Goal: Task Accomplishment & Management: Use online tool/utility

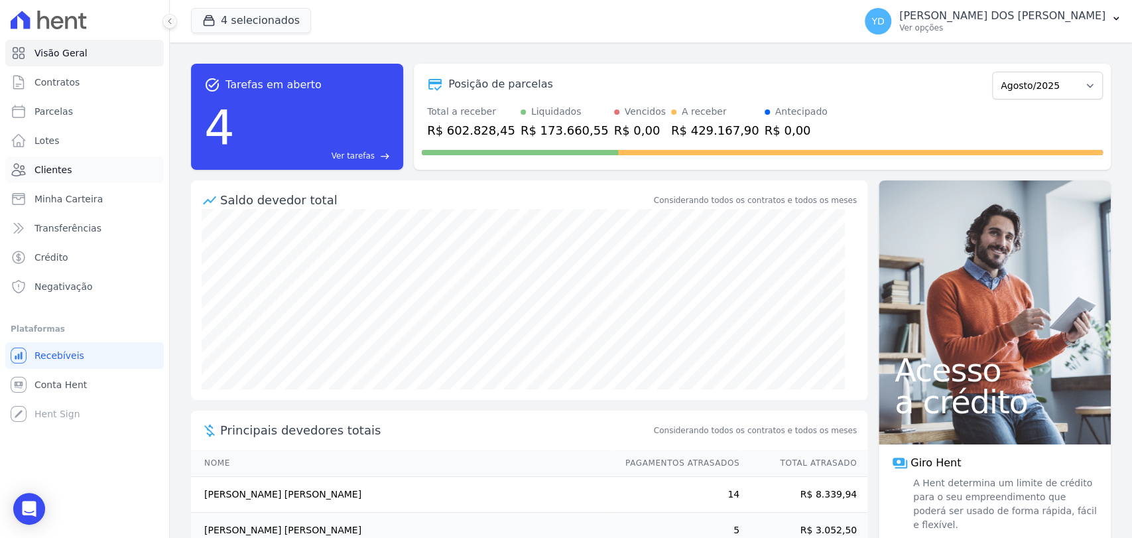
click at [92, 171] on link "Clientes" at bounding box center [84, 170] width 159 height 27
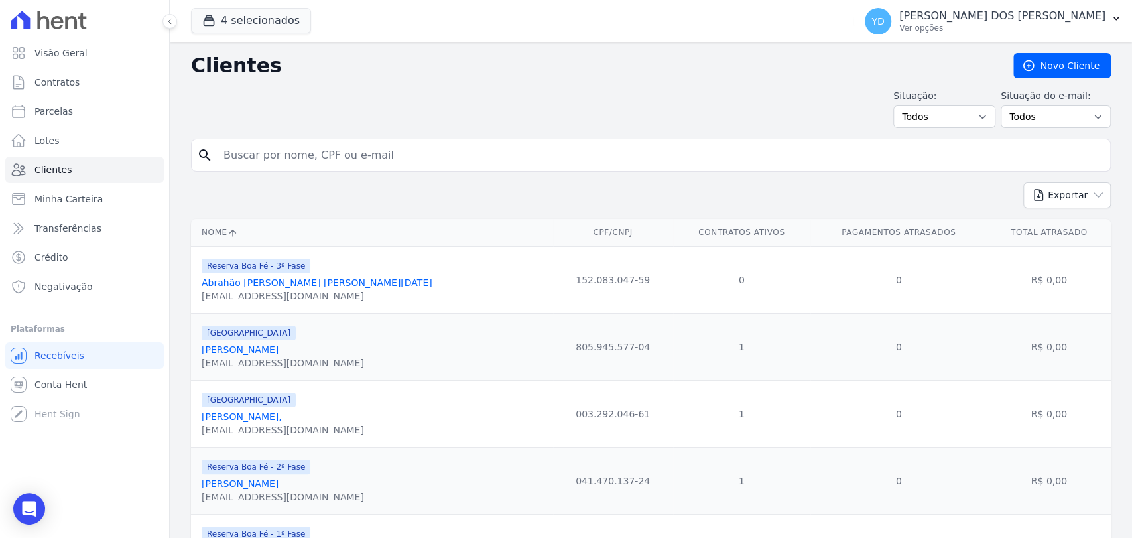
click at [316, 157] on input "search" at bounding box center [661, 155] width 890 height 27
type input "edson"
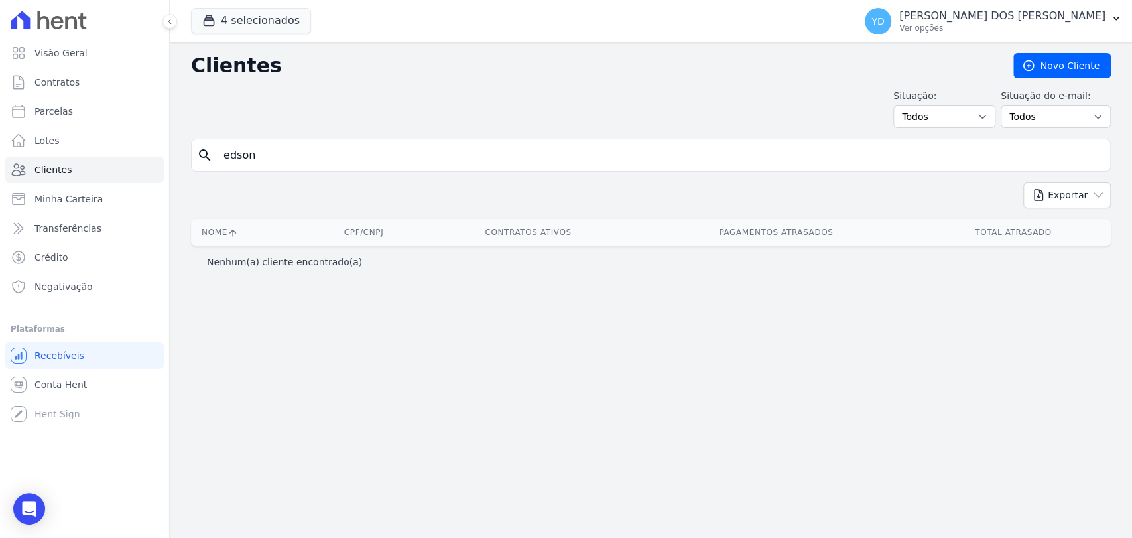
click at [316, 155] on input "edson" at bounding box center [661, 155] width 890 height 27
type input "edsom"
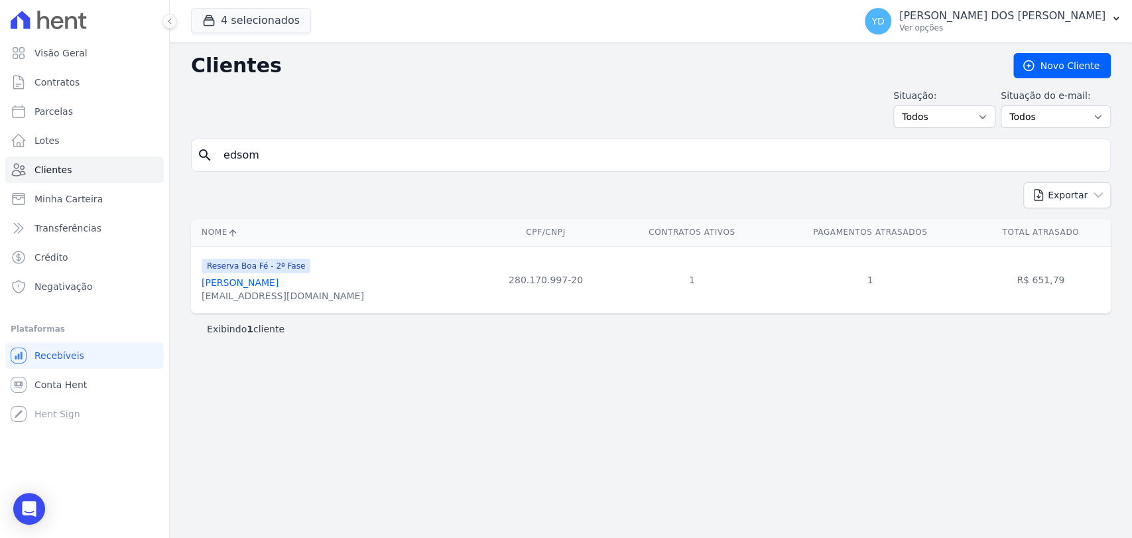
click at [279, 282] on link "Edsom Ferreira Alvim" at bounding box center [240, 282] width 77 height 11
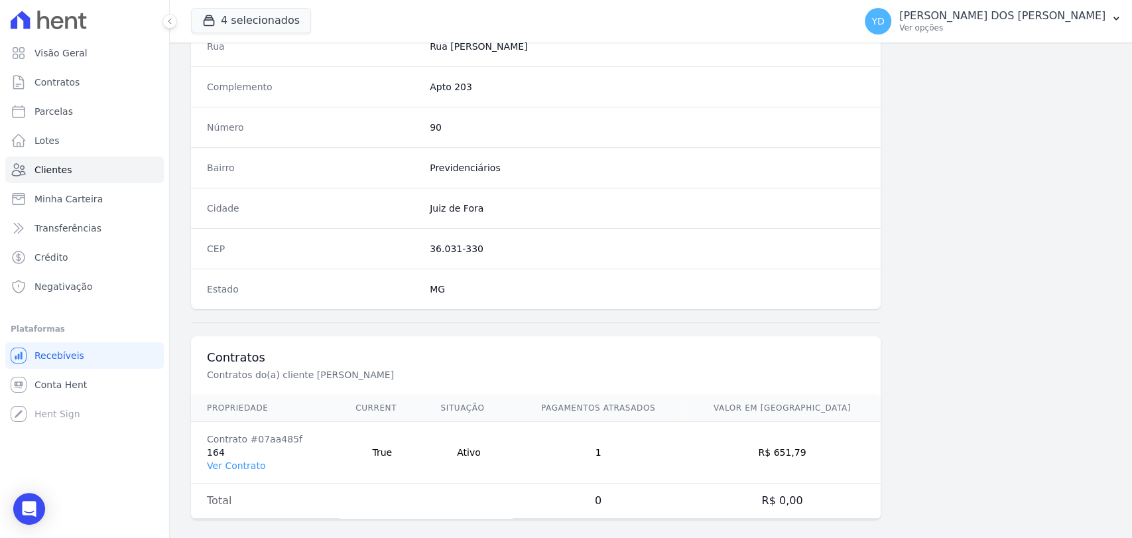
scroll to position [701, 0]
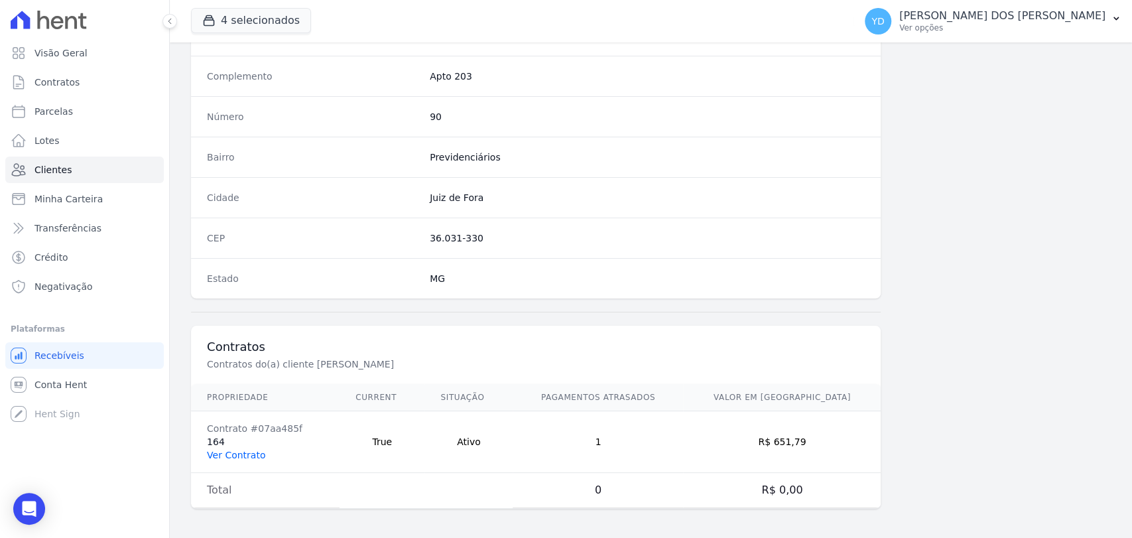
click at [243, 456] on link "Ver Contrato" at bounding box center [236, 455] width 58 height 11
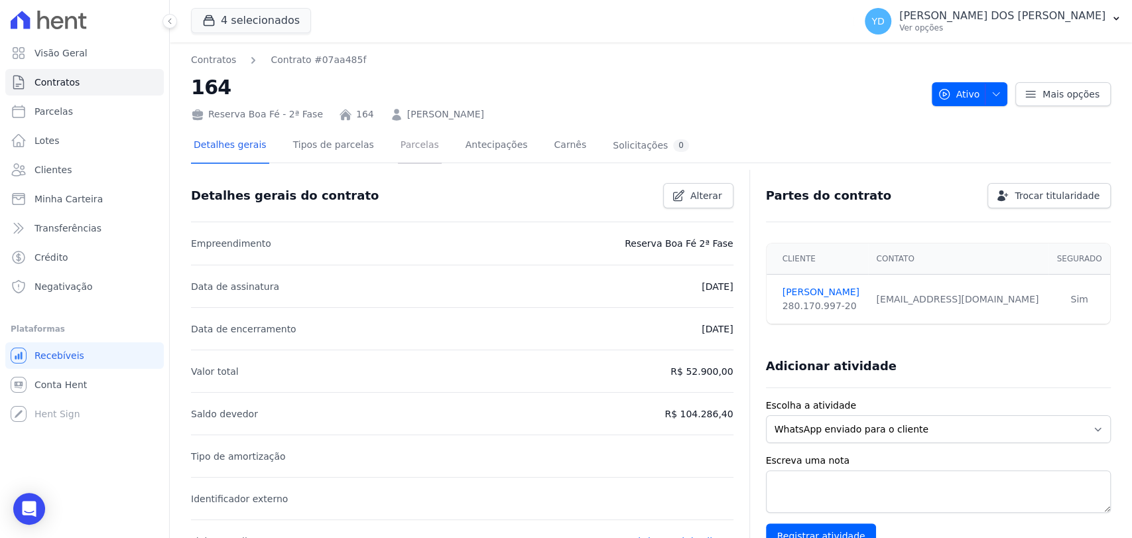
click at [398, 137] on link "Parcelas" at bounding box center [420, 146] width 44 height 35
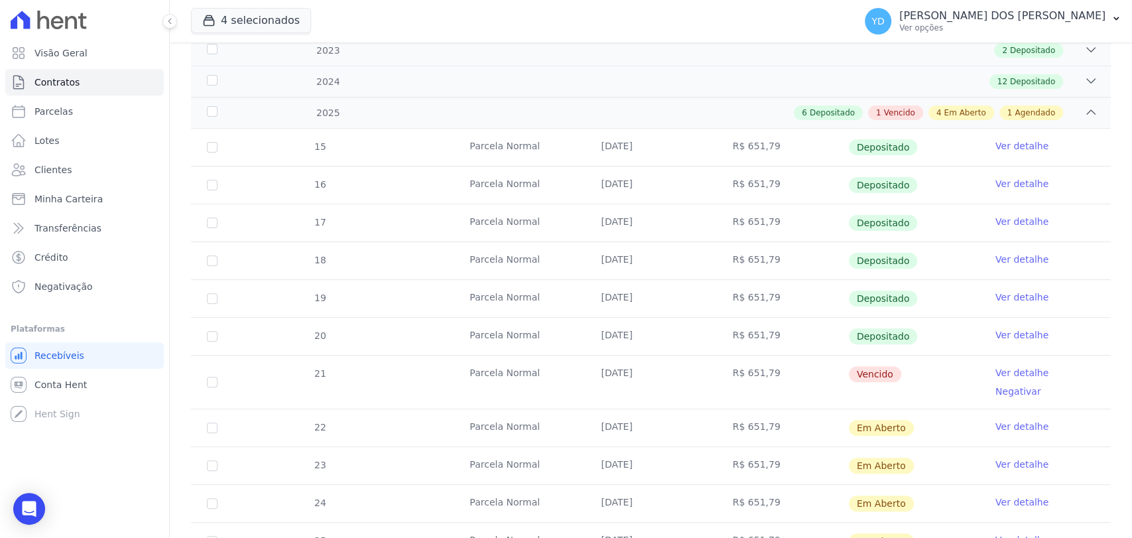
scroll to position [221, 0]
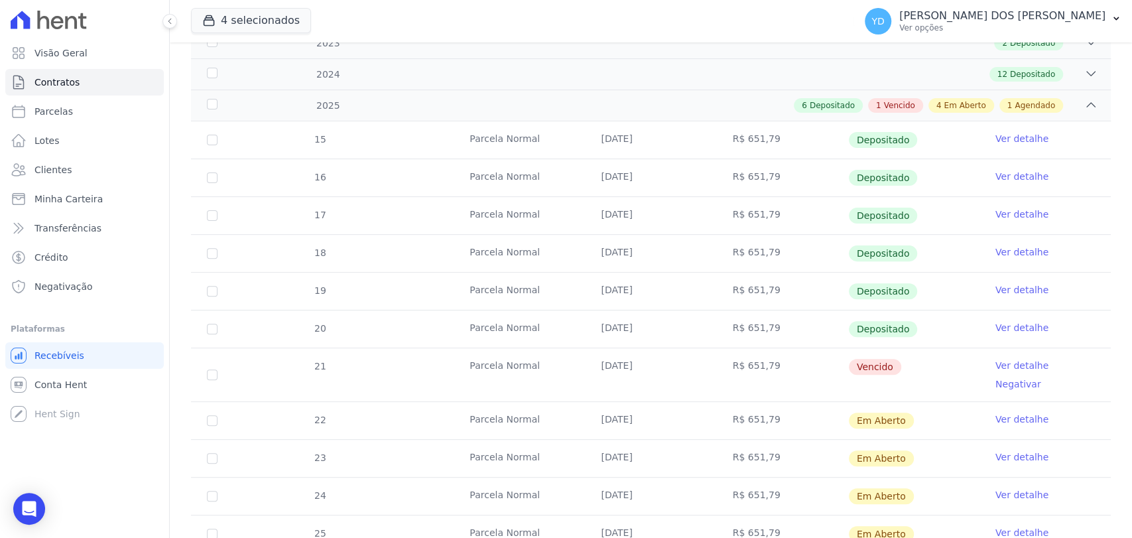
click at [1027, 360] on link "Ver detalhe" at bounding box center [1022, 365] width 53 height 13
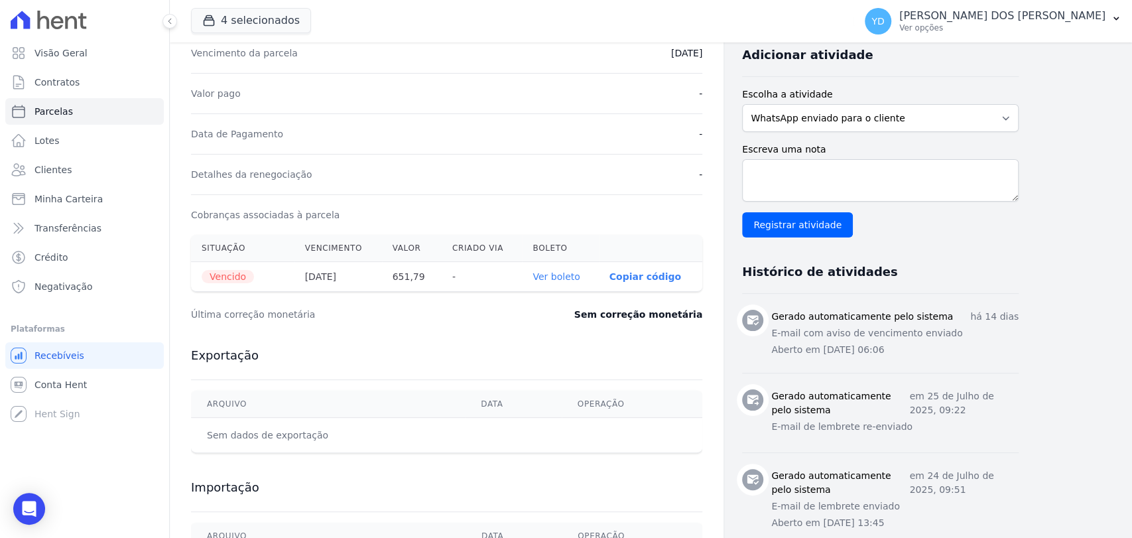
scroll to position [295, 0]
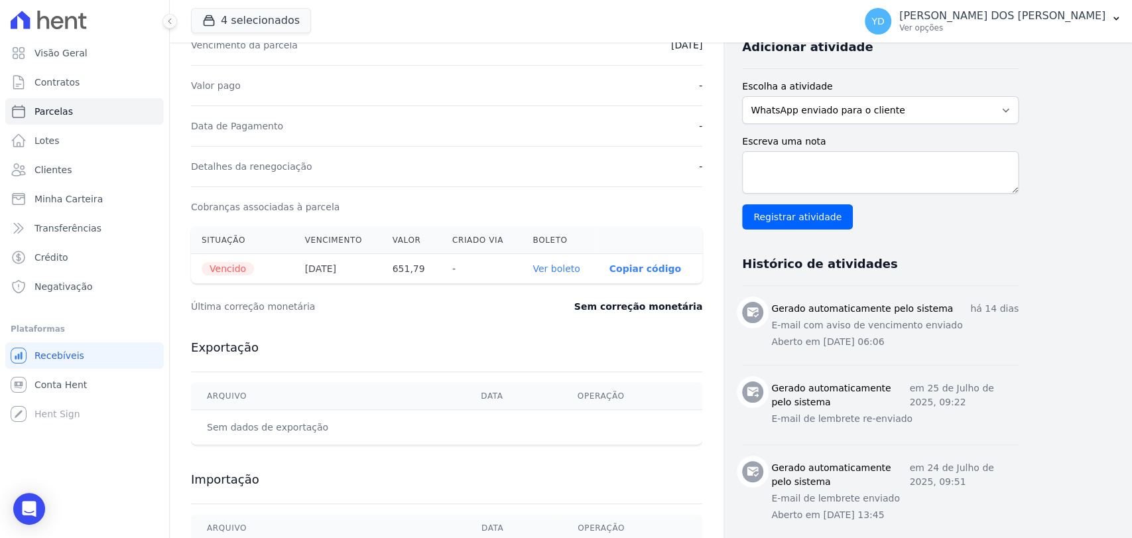
click at [575, 271] on link "Ver boleto" at bounding box center [556, 268] width 47 height 11
click at [128, 54] on link "Visão Geral" at bounding box center [84, 53] width 159 height 27
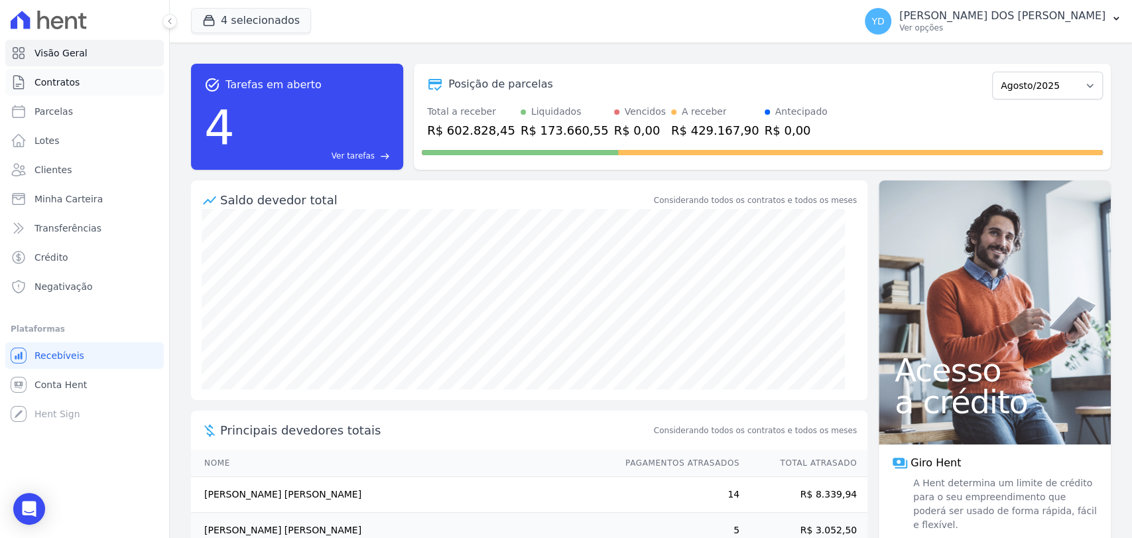
click at [66, 78] on span "Contratos" at bounding box center [56, 82] width 45 height 13
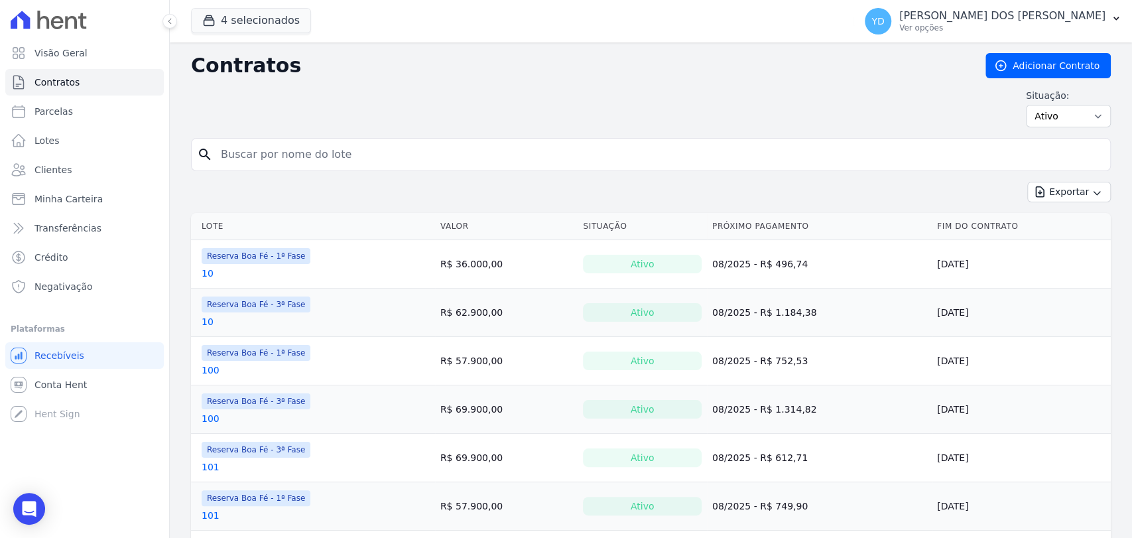
click at [304, 177] on form "search" at bounding box center [651, 160] width 920 height 44
click at [304, 166] on input "search" at bounding box center [659, 154] width 892 height 27
type input "h6"
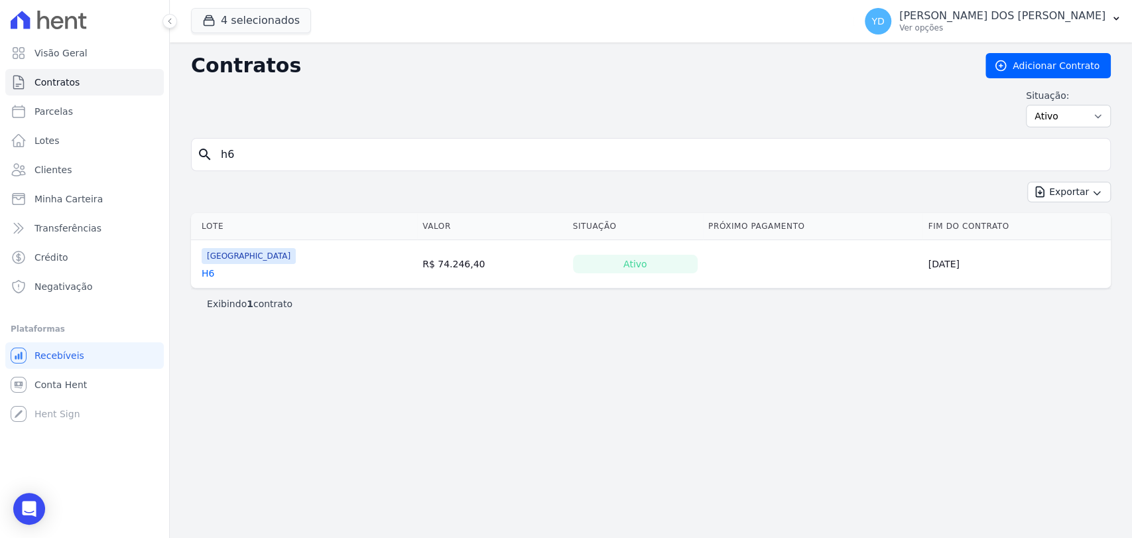
click at [260, 134] on div "Contratos Adicionar Contrato Situação: Ativo Todos Pausado Distratado Rascunho …" at bounding box center [651, 95] width 920 height 85
click at [259, 141] on input "h6" at bounding box center [659, 154] width 892 height 27
click at [259, 150] on input "h6" at bounding box center [659, 154] width 892 height 27
type input "233"
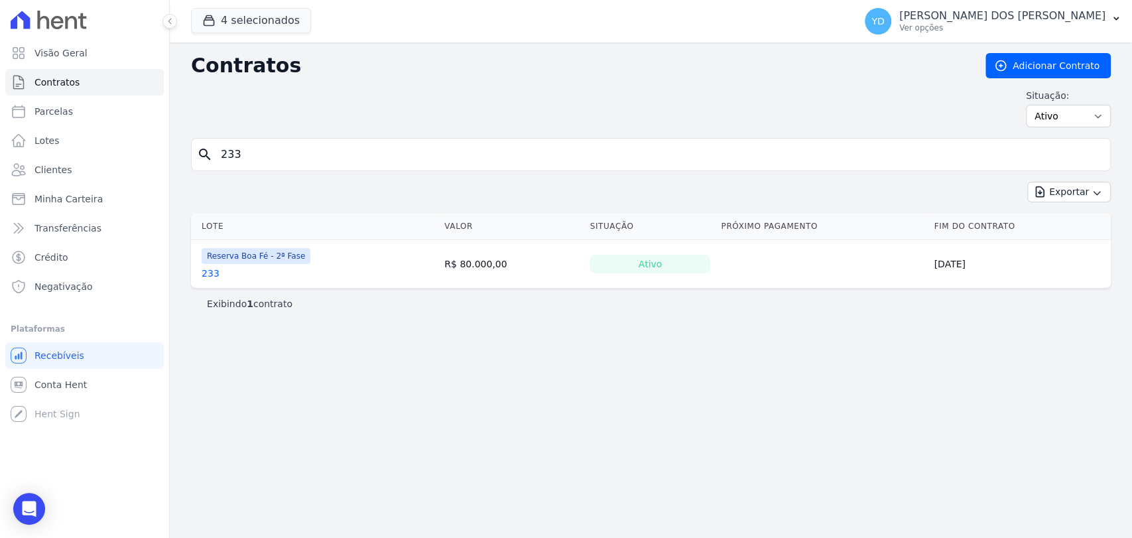
click at [275, 158] on input "233" at bounding box center [659, 154] width 892 height 27
click at [276, 158] on input "233" at bounding box center [659, 154] width 892 height 27
type input "g18"
click at [255, 157] on input "g18" at bounding box center [659, 154] width 892 height 27
type input "g19"
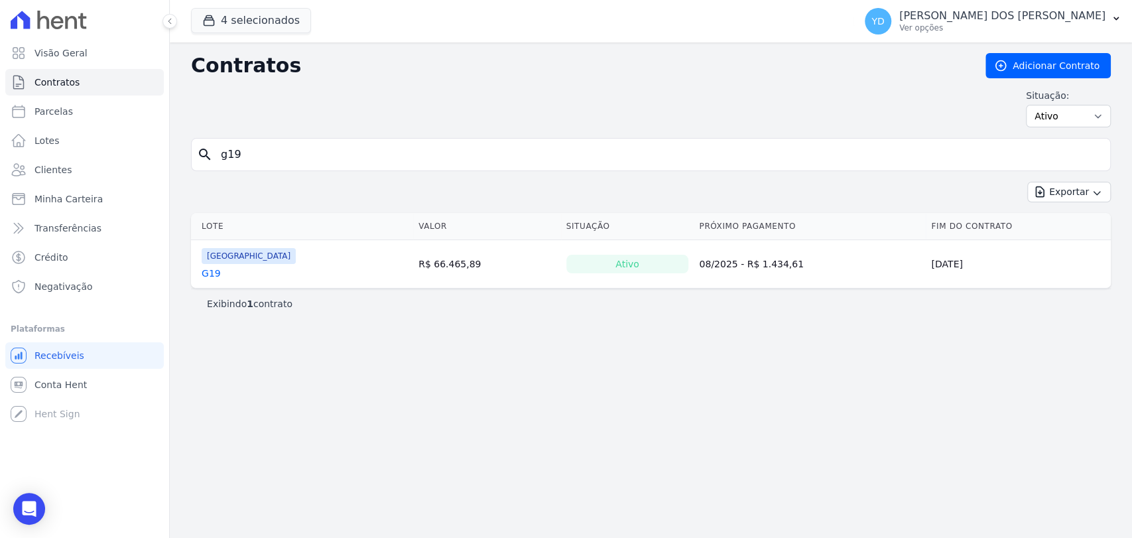
click at [320, 163] on input "g19" at bounding box center [659, 154] width 892 height 27
type input "24"
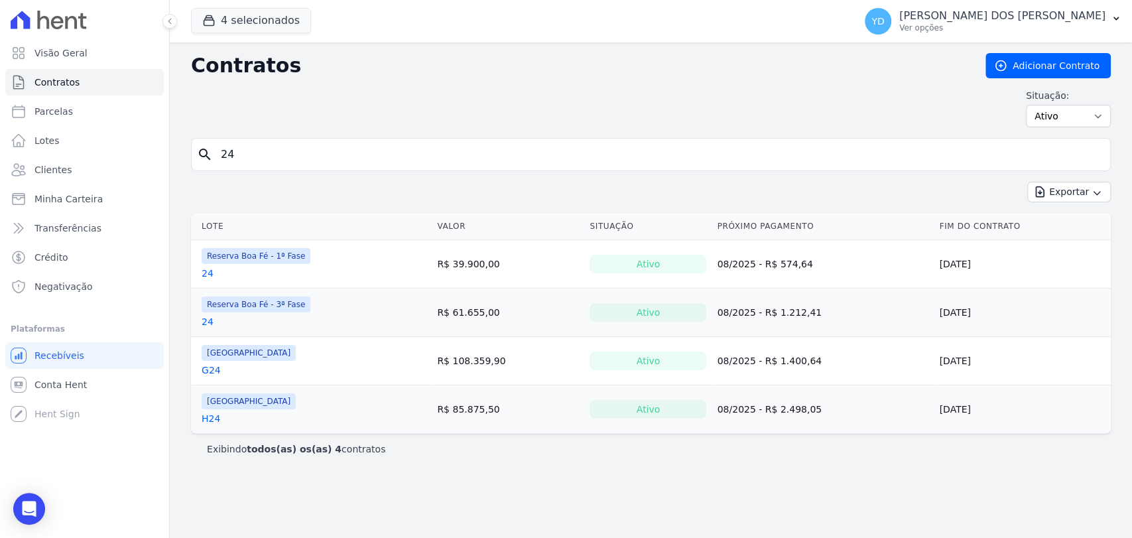
click at [282, 166] on input "24" at bounding box center [659, 154] width 892 height 27
click at [285, 159] on input "24" at bounding box center [659, 154] width 892 height 27
type input "a6"
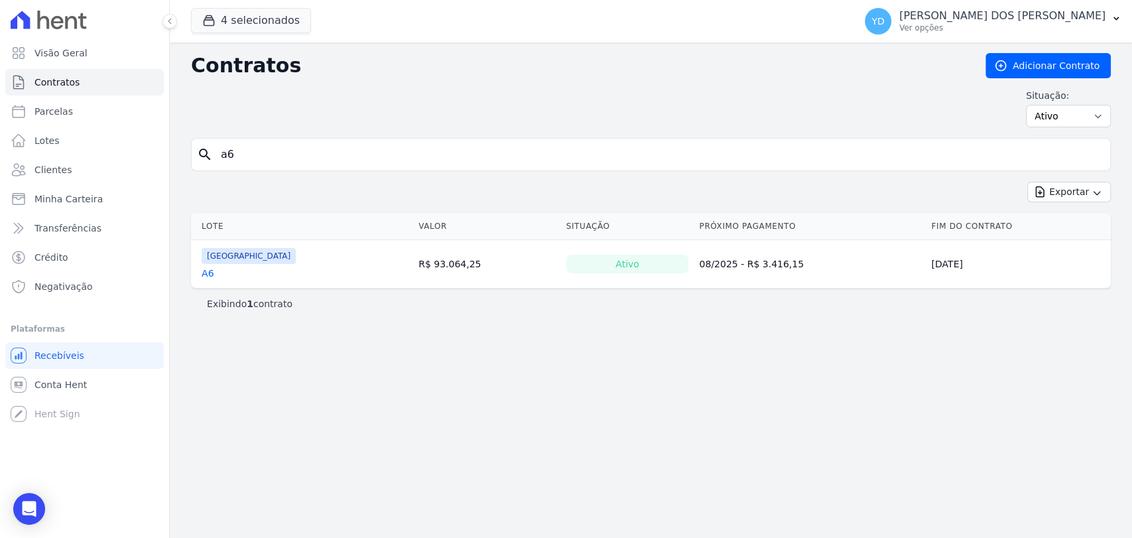
click at [255, 143] on input "a6" at bounding box center [659, 154] width 892 height 27
type input "1474"
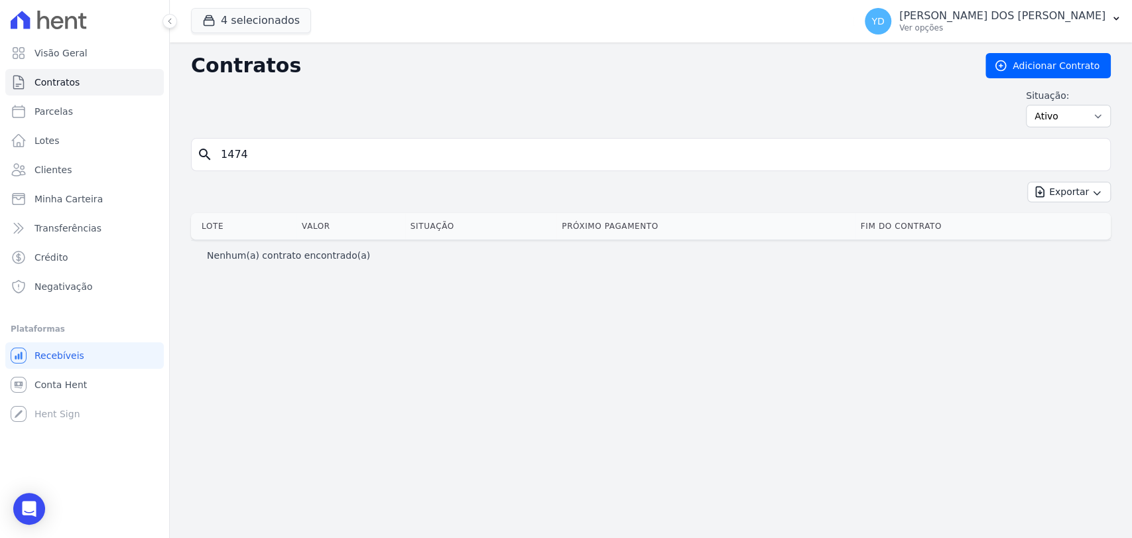
click at [302, 157] on input "1474" at bounding box center [659, 154] width 892 height 27
type input "174"
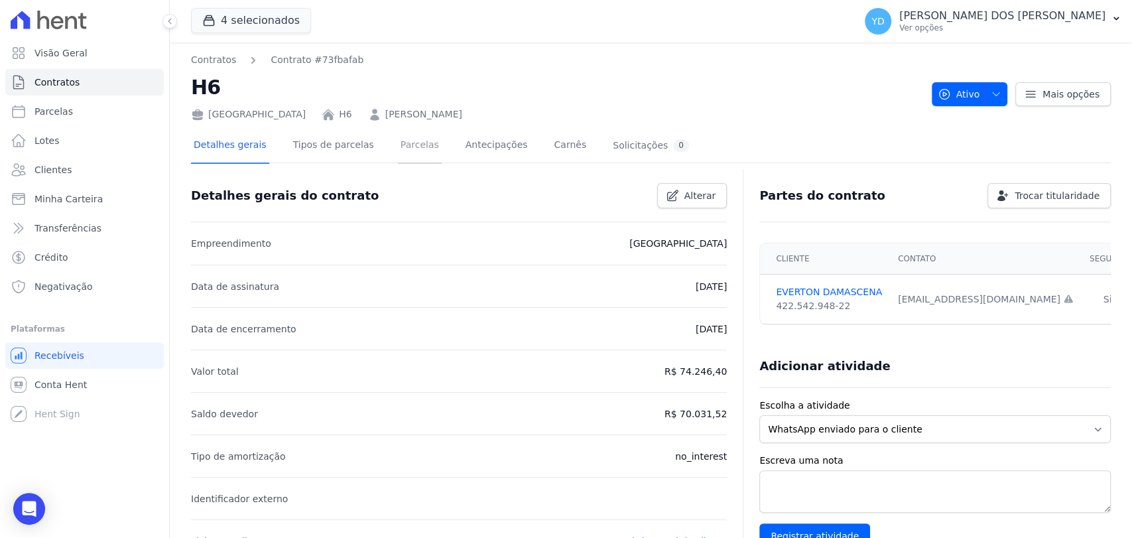
click at [418, 162] on link "Parcelas" at bounding box center [420, 146] width 44 height 35
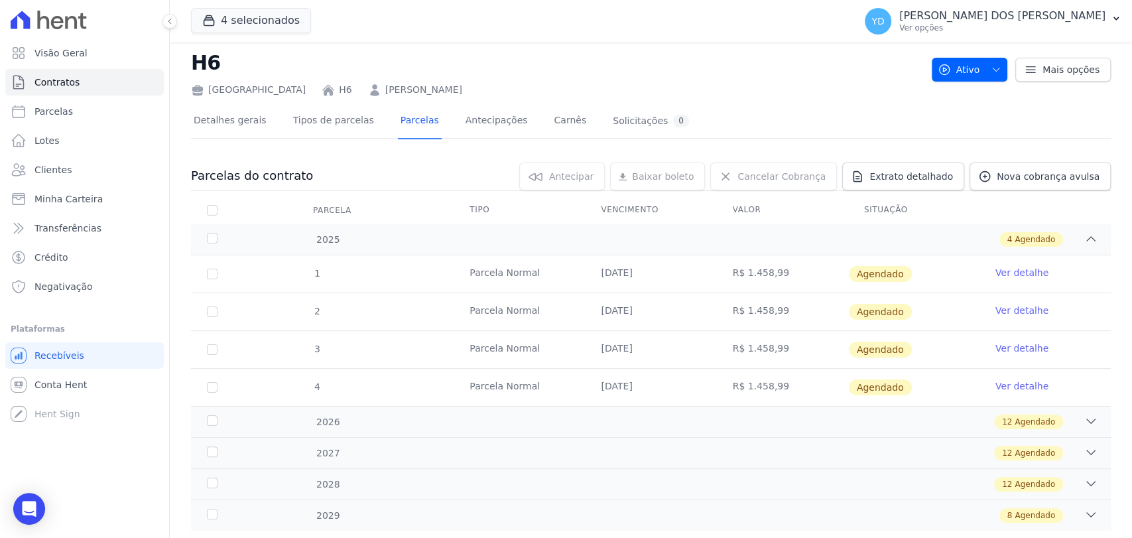
scroll to position [56, 0]
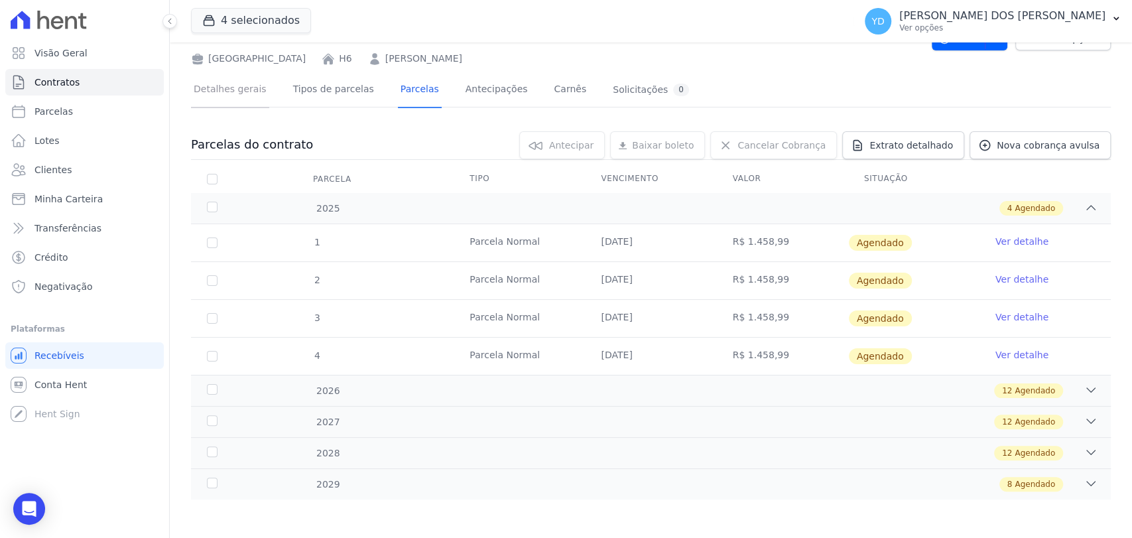
click at [235, 92] on link "Detalhes gerais" at bounding box center [230, 90] width 78 height 35
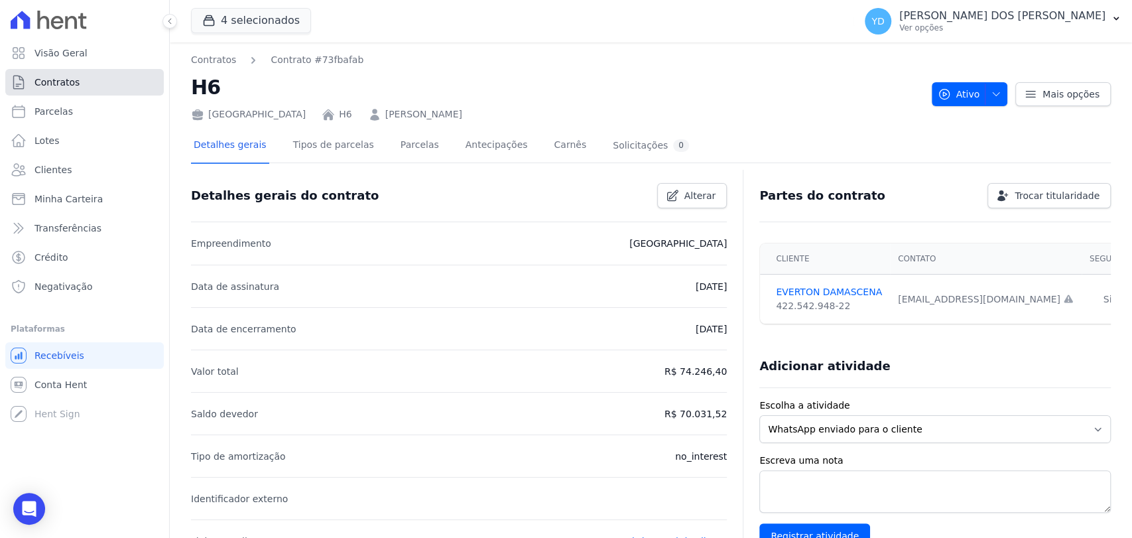
click at [96, 82] on link "Contratos" at bounding box center [84, 82] width 159 height 27
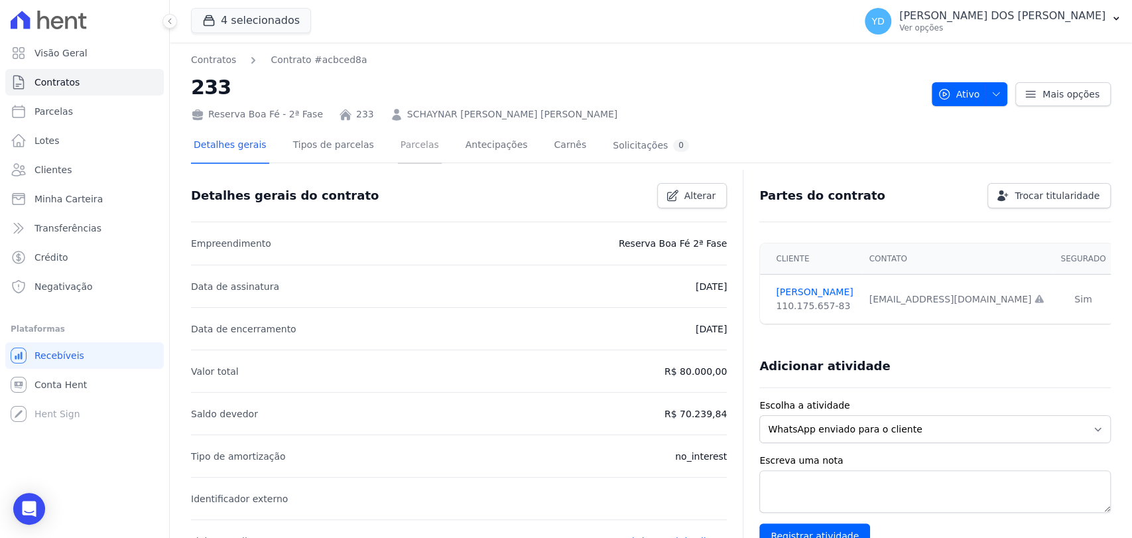
click at [398, 143] on link "Parcelas" at bounding box center [420, 146] width 44 height 35
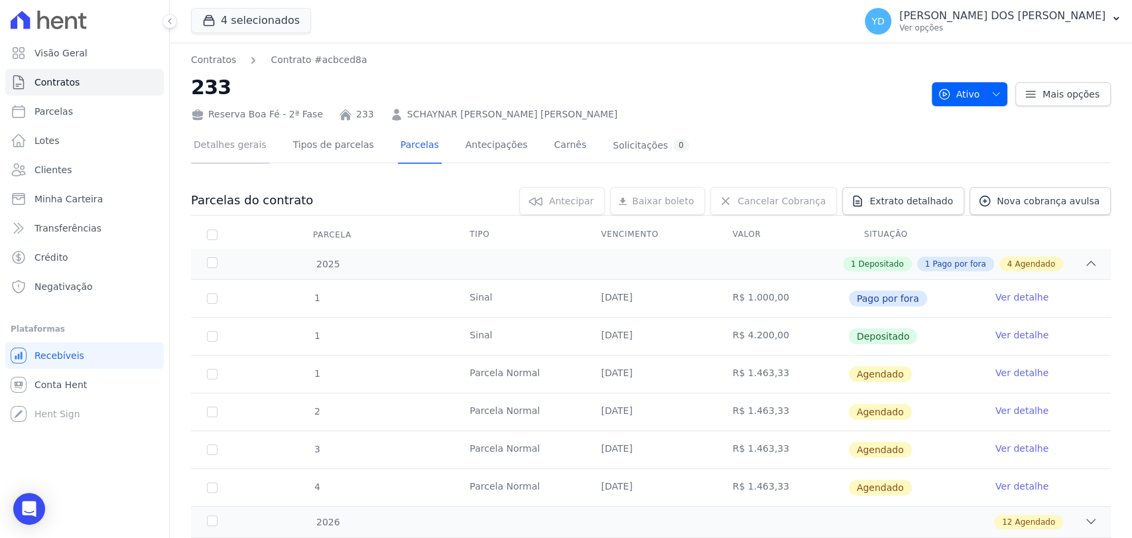
click at [228, 159] on link "Detalhes gerais" at bounding box center [230, 146] width 78 height 35
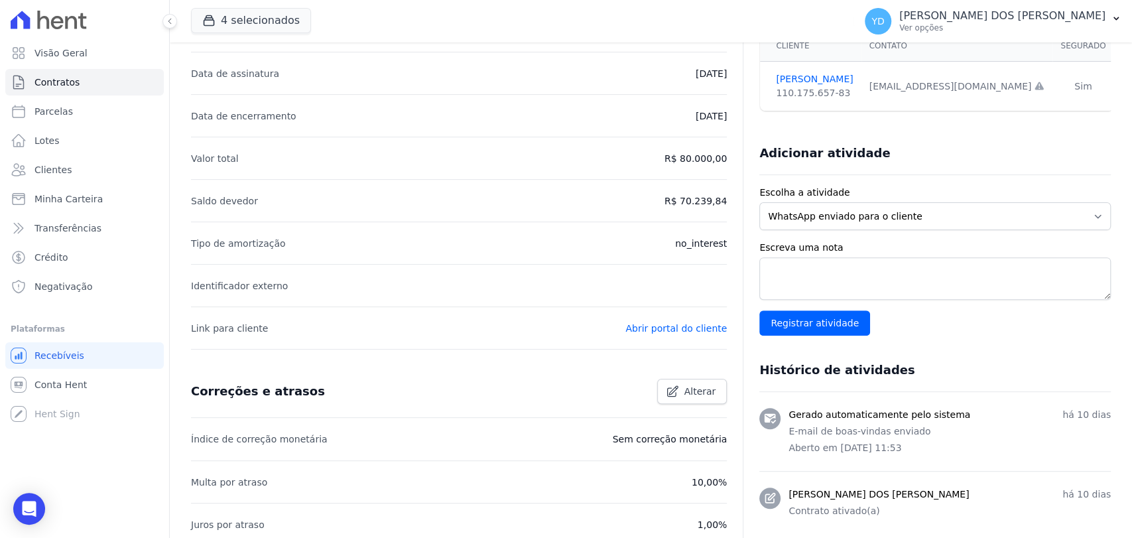
scroll to position [439, 0]
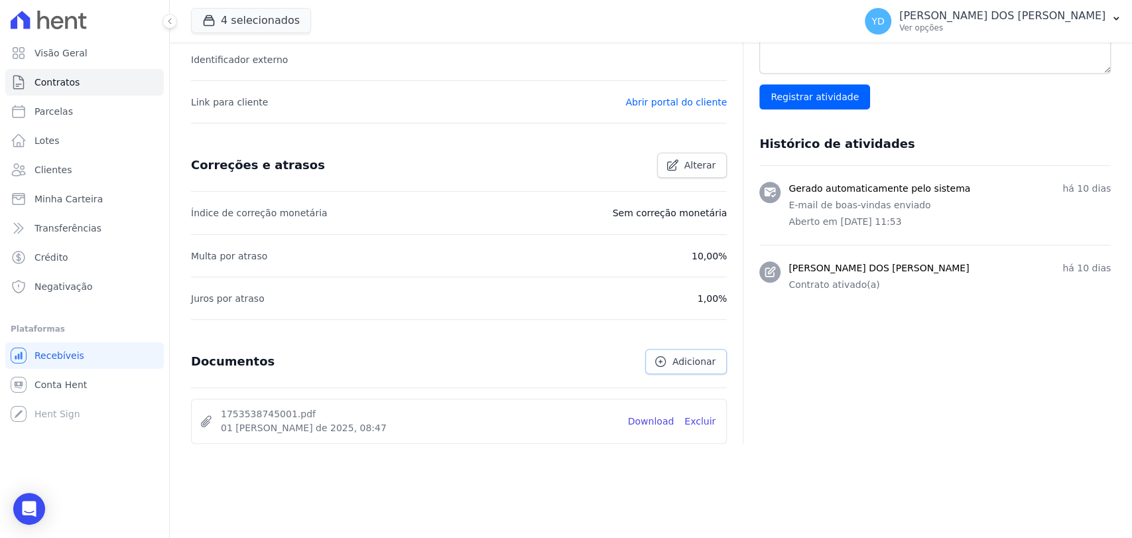
click at [699, 367] on span "Adicionar" at bounding box center [694, 361] width 43 height 13
click at [0, 0] on div at bounding box center [0, 0] width 0 height 0
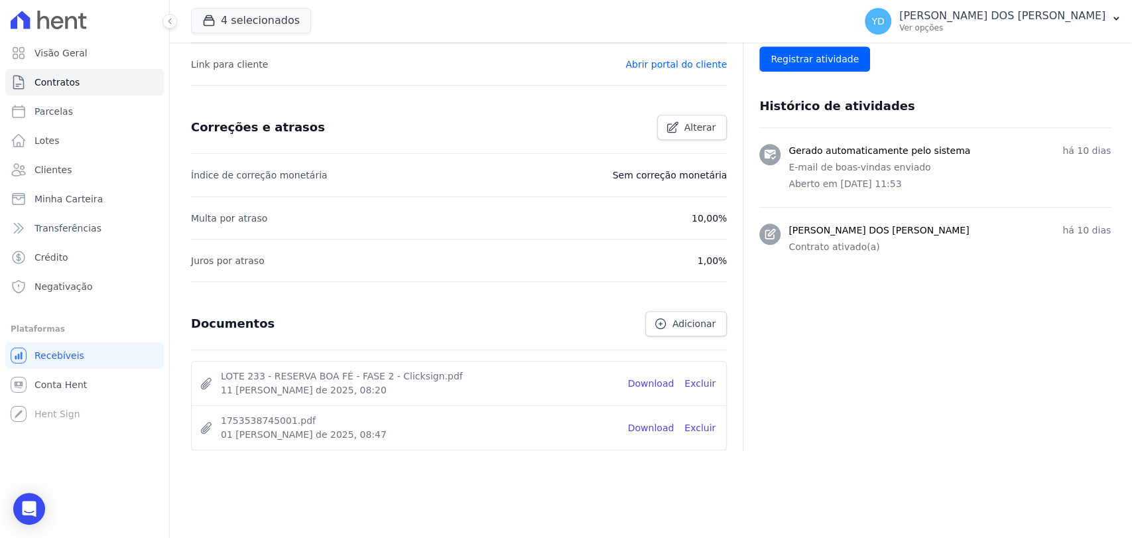
scroll to position [484, 0]
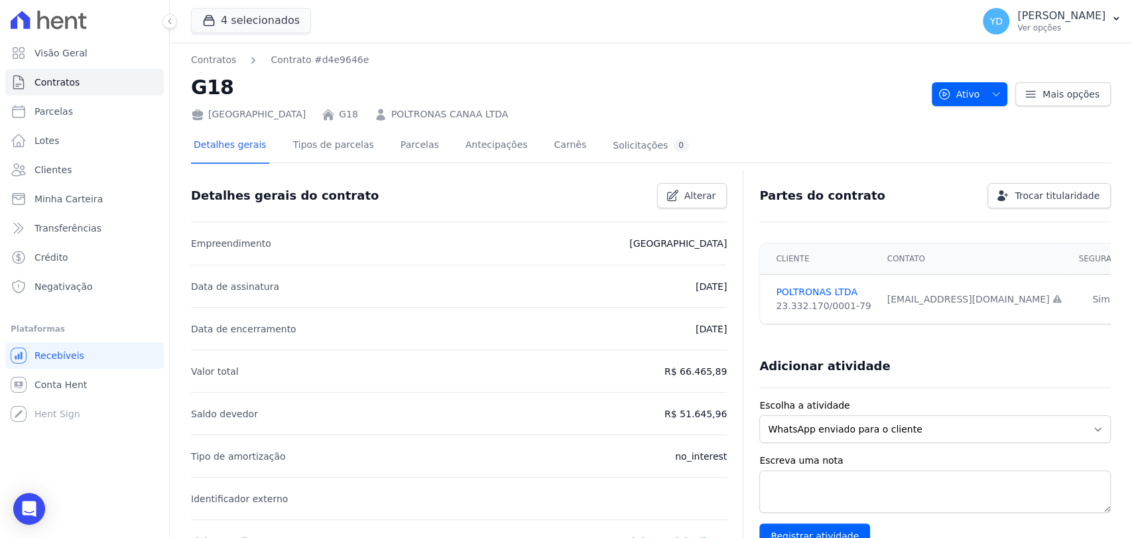
scroll to position [484, 0]
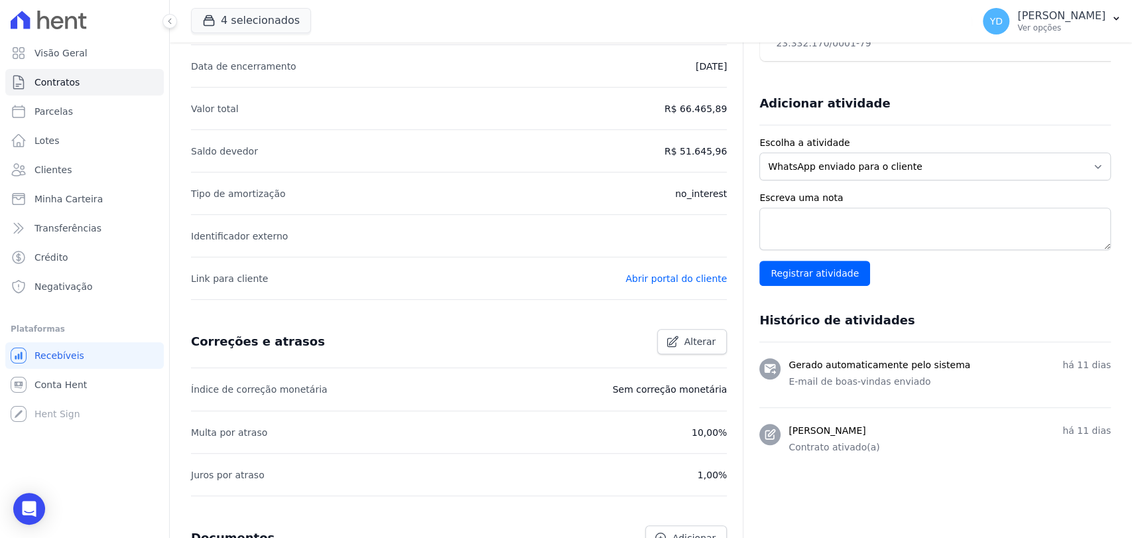
scroll to position [484, 0]
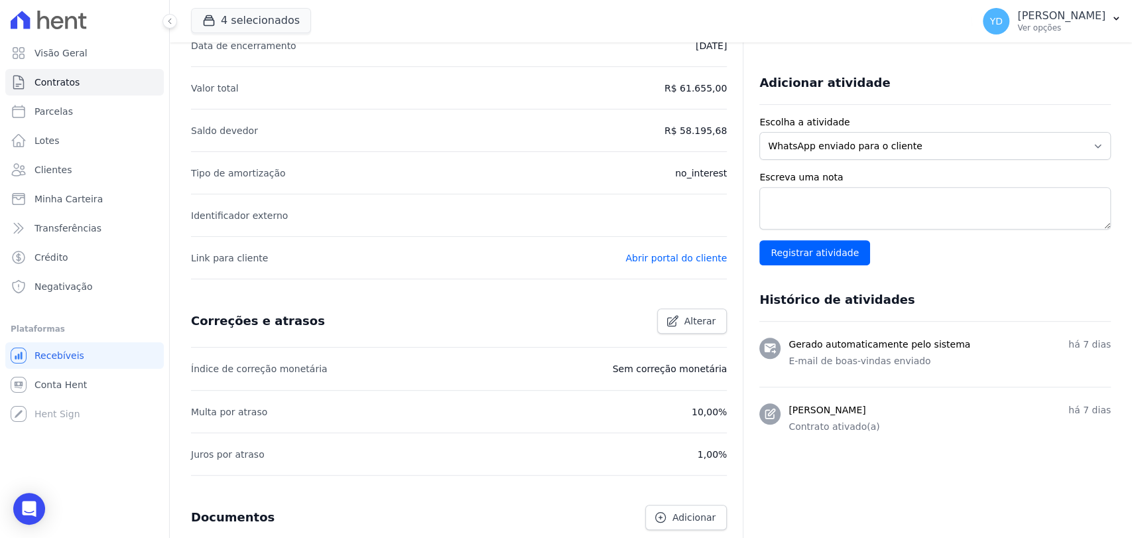
scroll to position [439, 0]
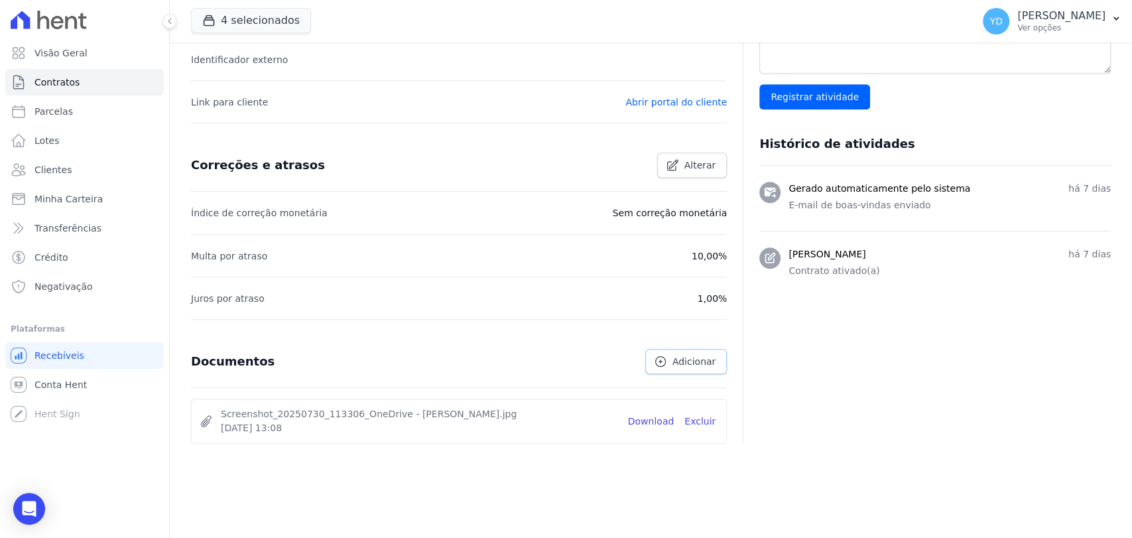
click at [666, 369] on link "Adicionar" at bounding box center [686, 361] width 82 height 25
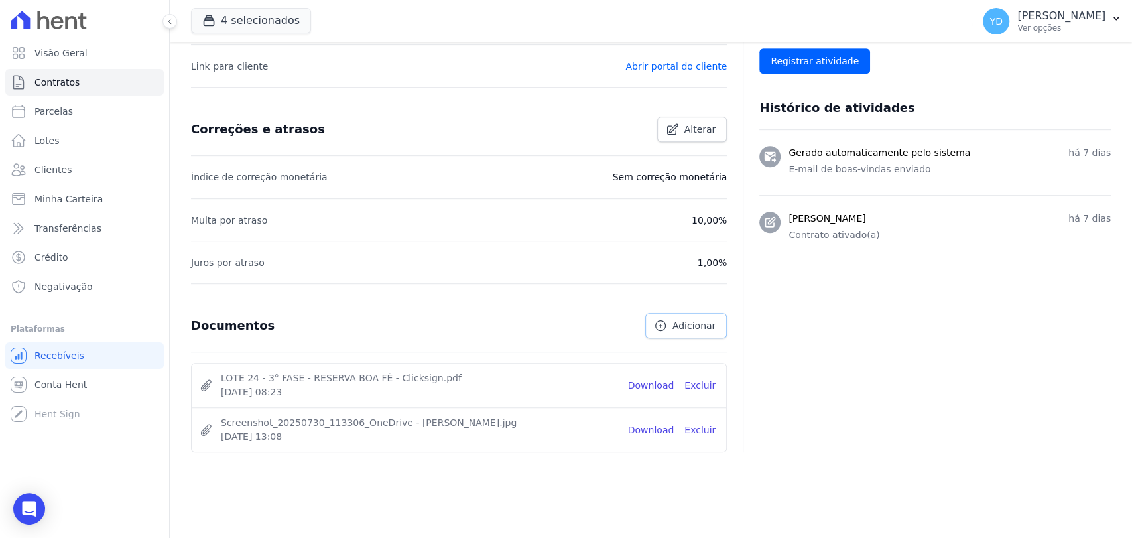
scroll to position [484, 0]
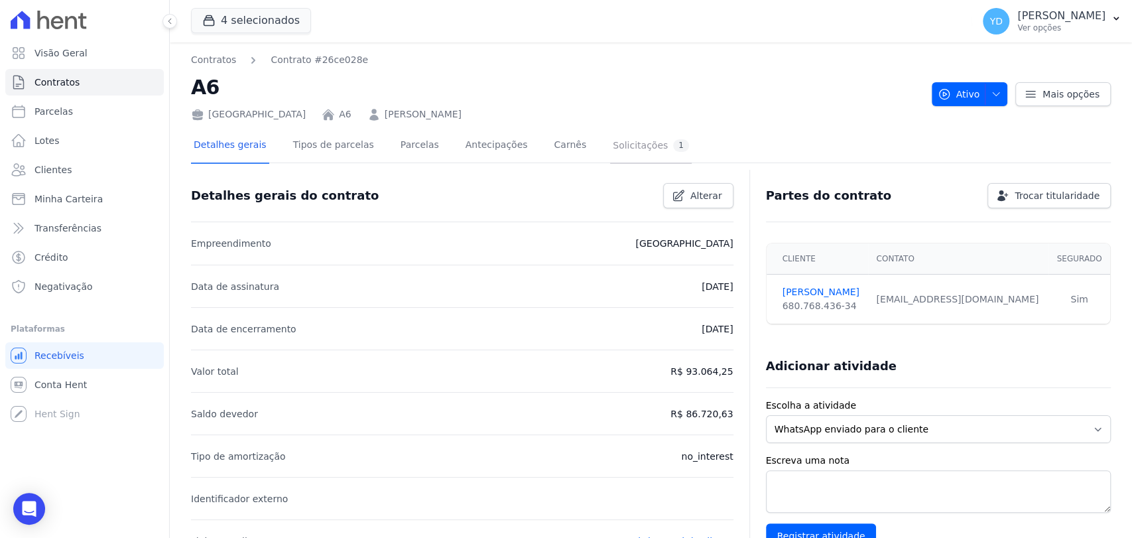
click at [612, 134] on link "Solicitações 1" at bounding box center [651, 146] width 82 height 35
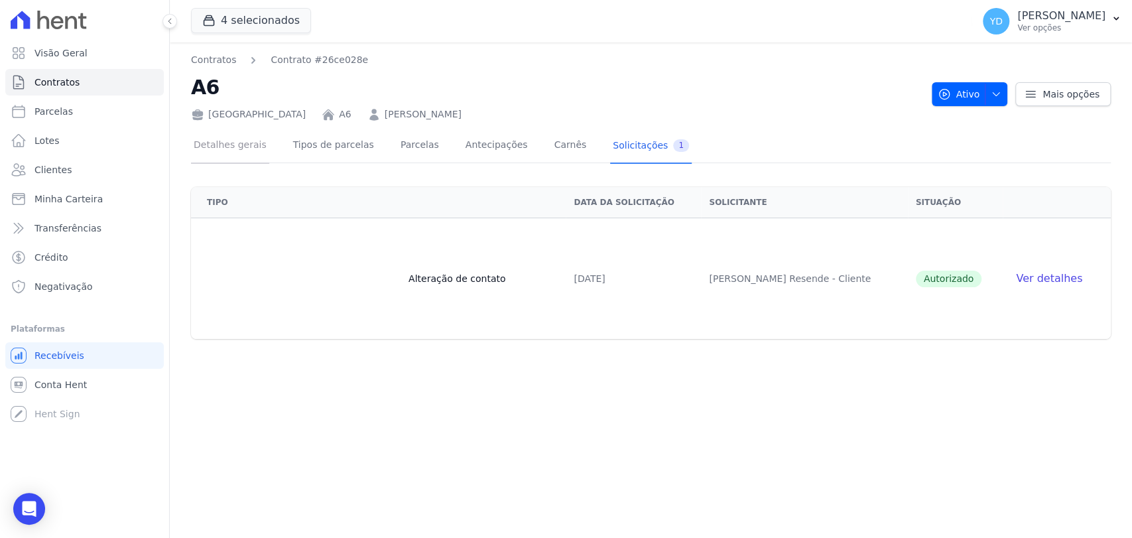
click at [218, 140] on link "Detalhes gerais" at bounding box center [230, 146] width 78 height 35
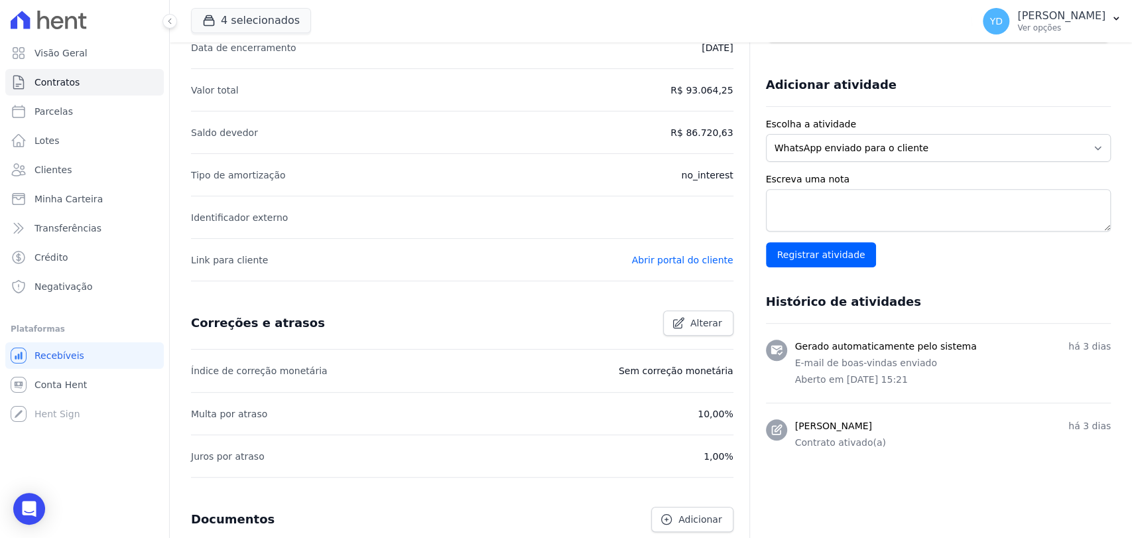
scroll to position [439, 0]
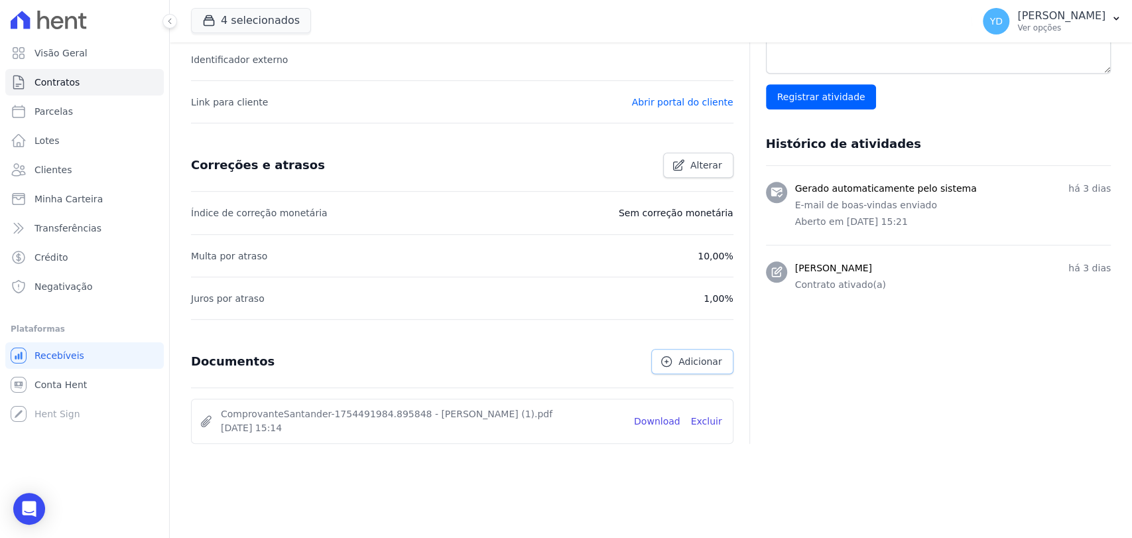
click at [691, 359] on span "Adicionar" at bounding box center [700, 361] width 43 height 13
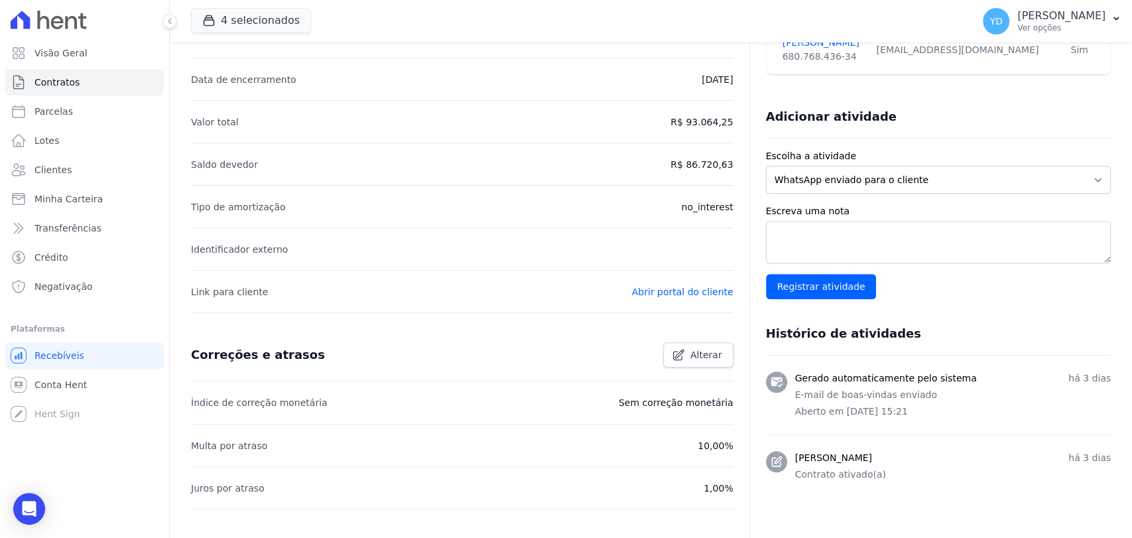
scroll to position [484, 0]
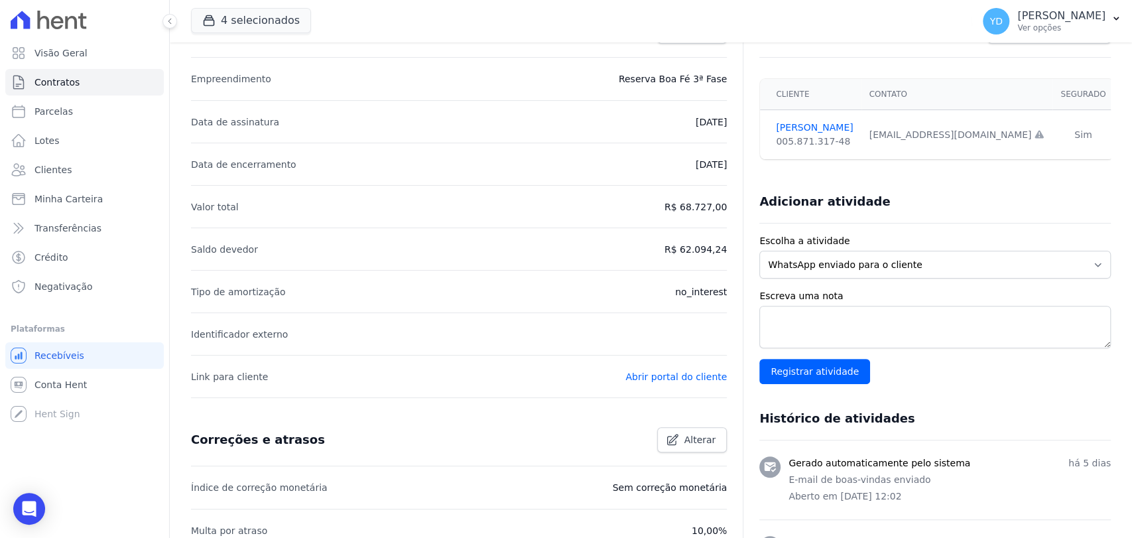
scroll to position [439, 0]
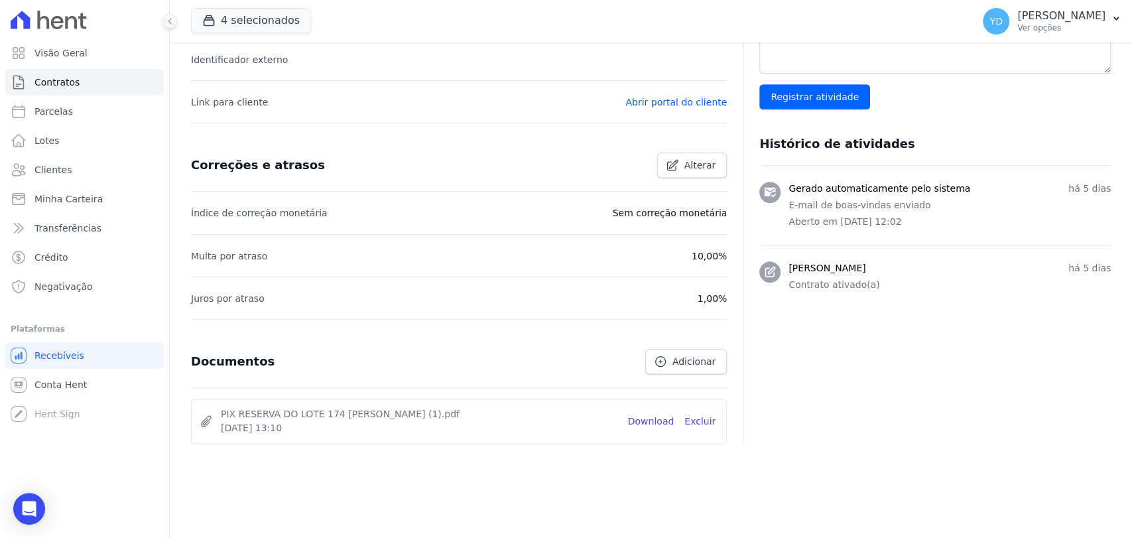
click at [681, 373] on div "Documentos Adicionar" at bounding box center [459, 362] width 536 height 52
click at [682, 358] on span "Adicionar" at bounding box center [694, 361] width 43 height 13
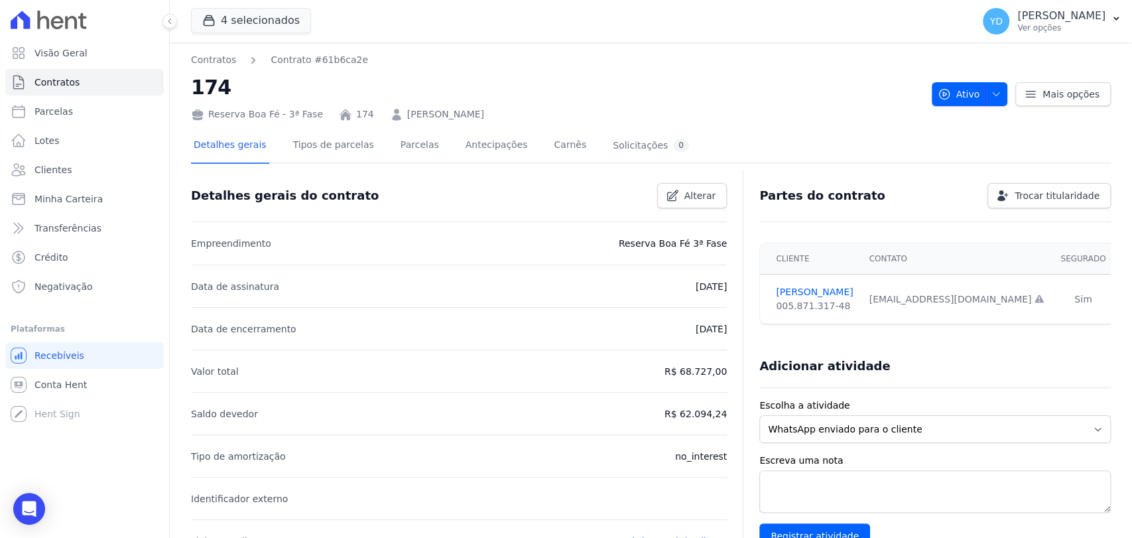
scroll to position [484, 0]
